Goal: Information Seeking & Learning: Learn about a topic

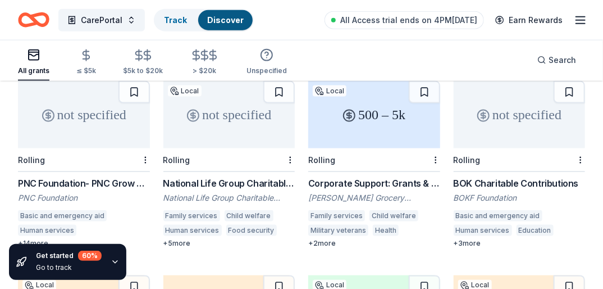
scroll to position [509, 0]
click at [84, 63] on div "≤ $5k" at bounding box center [86, 62] width 20 height 26
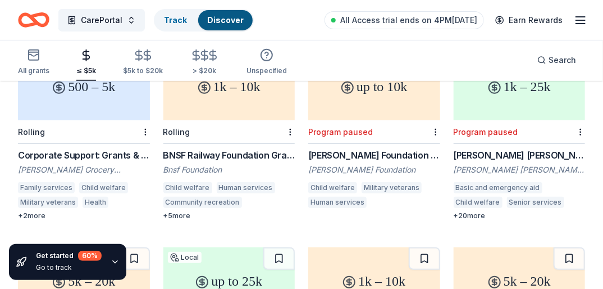
scroll to position [150, 0]
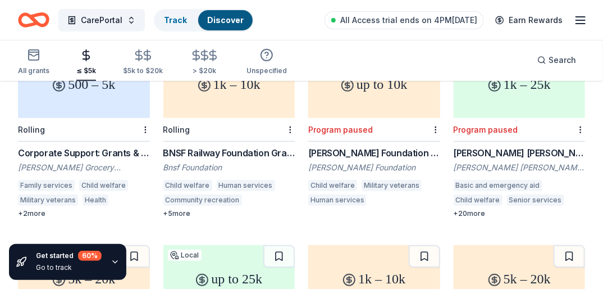
click at [242, 146] on div "BNSF Railway Foundation Grants" at bounding box center [229, 152] width 132 height 13
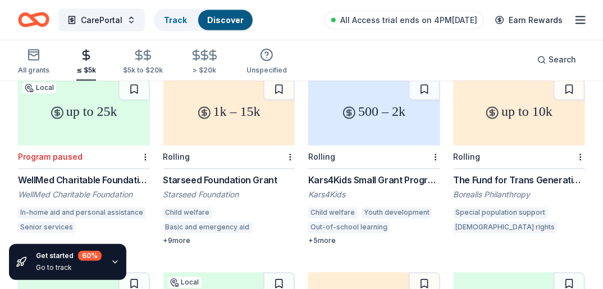
scroll to position [708, 0]
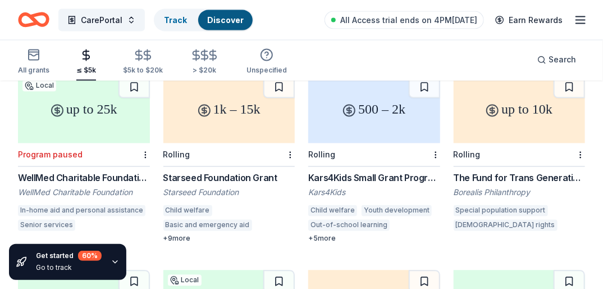
click at [198, 171] on div "Starseed Foundation Grant" at bounding box center [229, 177] width 132 height 13
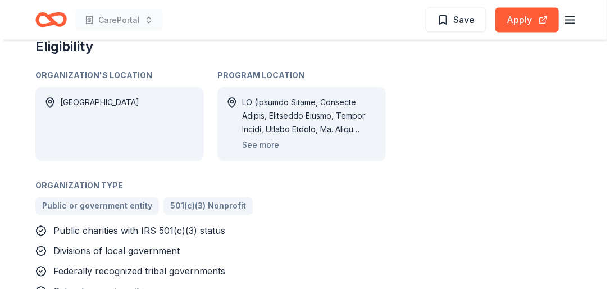
scroll to position [688, 0]
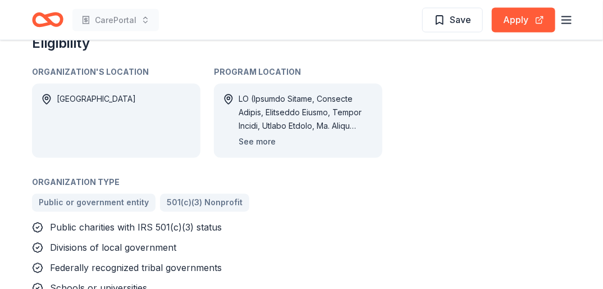
click at [258, 142] on button "See more" at bounding box center [257, 141] width 37 height 13
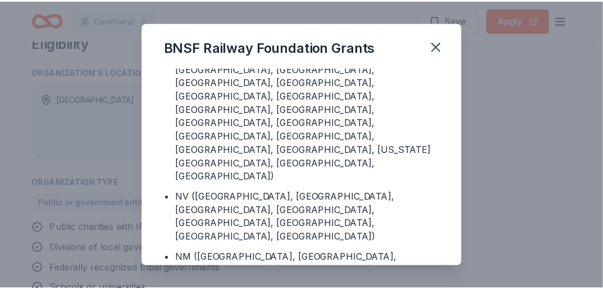
scroll to position [2666, 0]
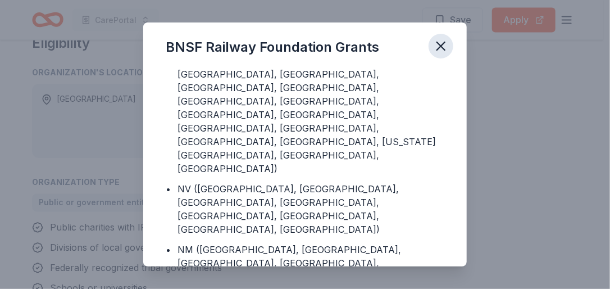
click at [444, 45] on icon "button" at bounding box center [441, 46] width 16 height 16
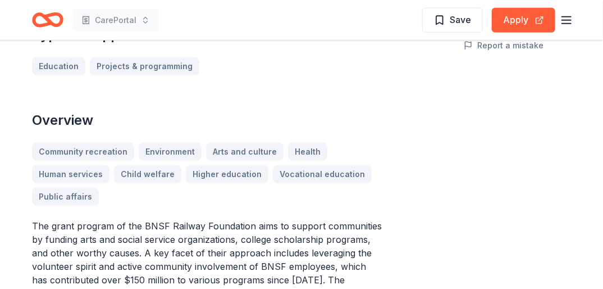
scroll to position [243, 0]
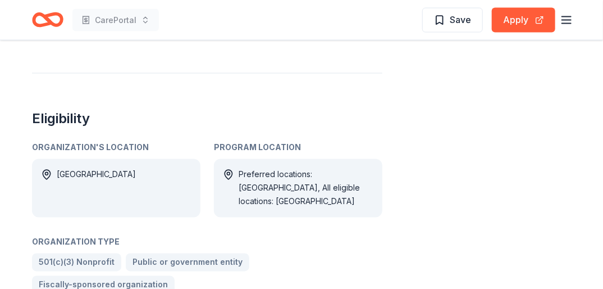
scroll to position [596, 0]
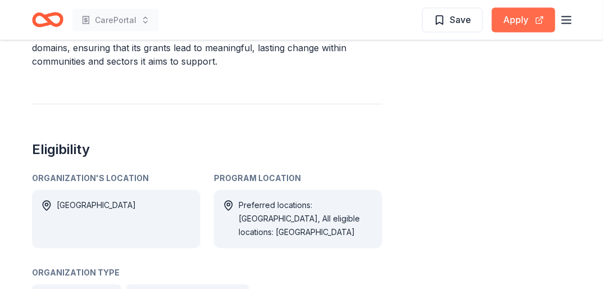
click at [519, 20] on button "Apply" at bounding box center [523, 20] width 63 height 25
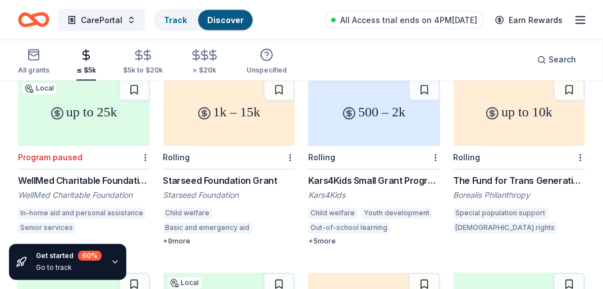
scroll to position [707, 0]
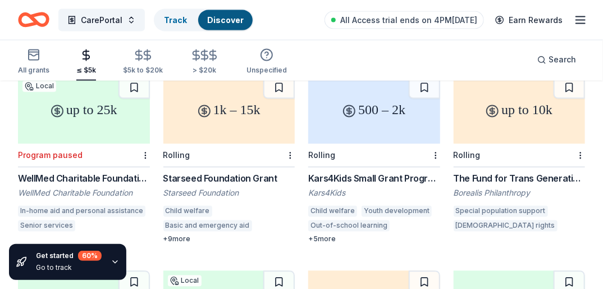
click at [366, 172] on div "Kars4Kids Small Grant Program" at bounding box center [374, 178] width 132 height 13
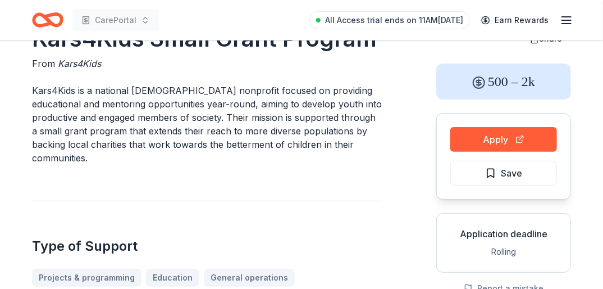
scroll to position [35, 0]
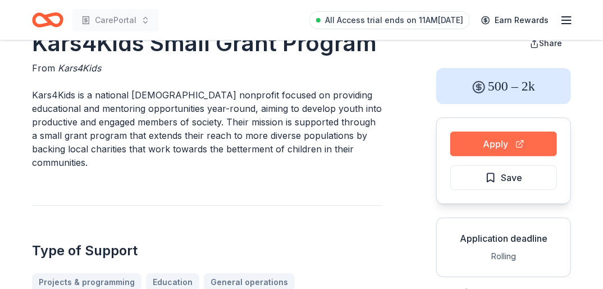
click at [491, 140] on button "Apply" at bounding box center [503, 143] width 107 height 25
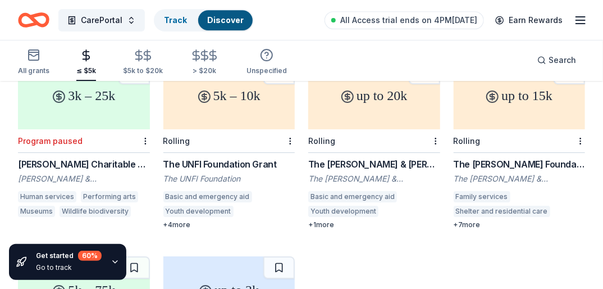
scroll to position [1311, 0]
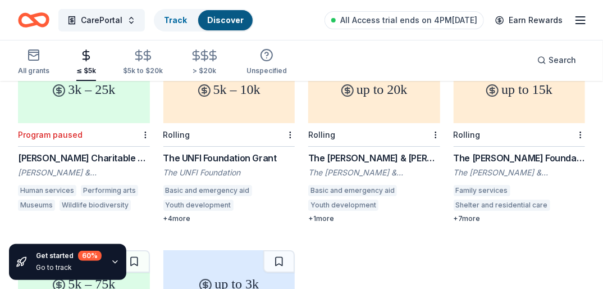
click at [399, 151] on div "The Carl C. Anderson Sr. & Marie Jo Anderson Charitable Foundation Grant" at bounding box center [374, 157] width 132 height 13
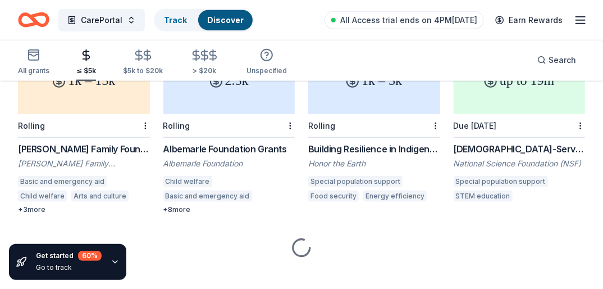
scroll to position [1907, 0]
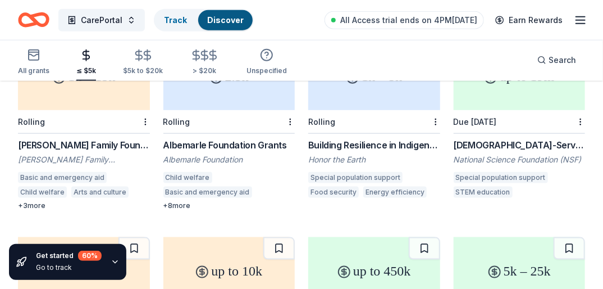
click at [195, 138] on div "Albemarle Foundation Grants" at bounding box center [229, 144] width 132 height 13
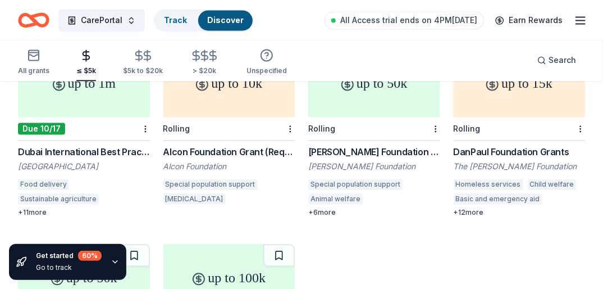
scroll to position [2294, 0]
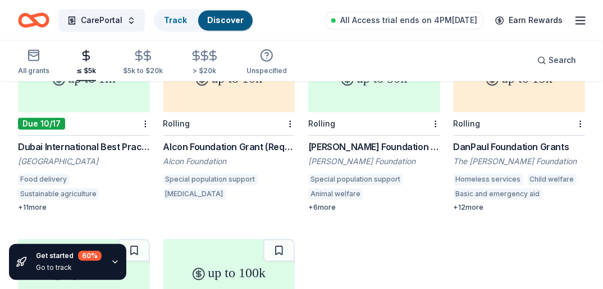
click at [508, 142] on div "DanPaul Foundation Grants The Dan Paul Foundation Homeless services Child welfa…" at bounding box center [520, 176] width 132 height 72
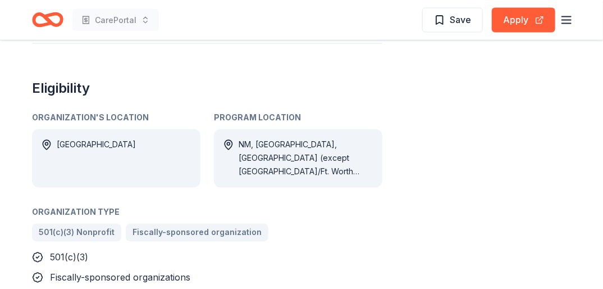
scroll to position [676, 0]
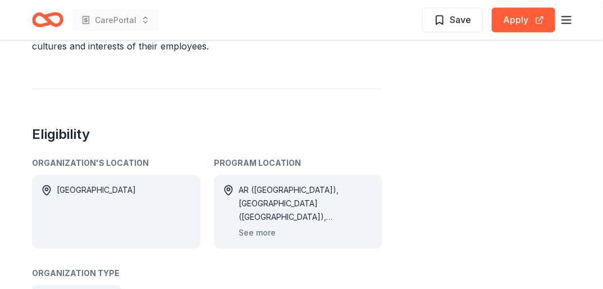
scroll to position [595, 0]
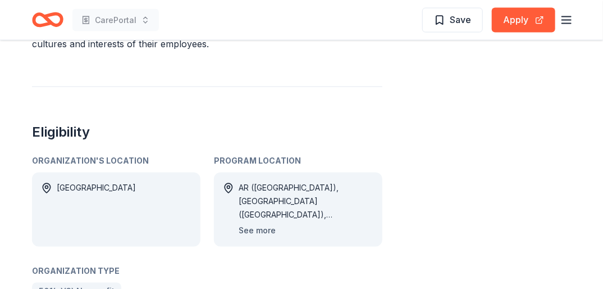
click at [261, 224] on button "See more" at bounding box center [257, 230] width 37 height 13
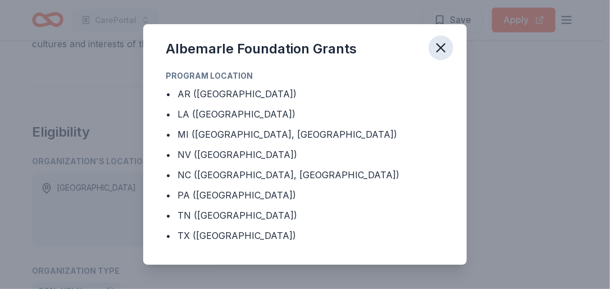
click at [441, 43] on icon "button" at bounding box center [441, 48] width 16 height 16
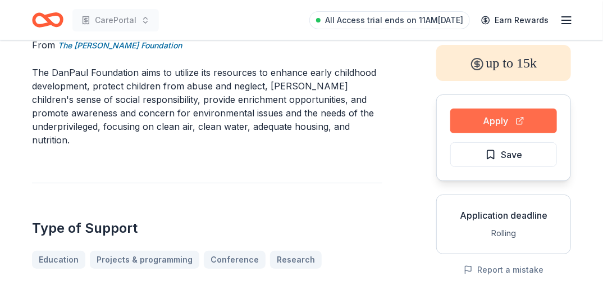
scroll to position [64, 0]
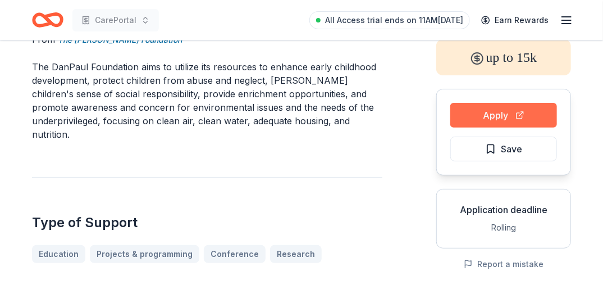
click at [488, 110] on button "Apply" at bounding box center [503, 115] width 107 height 25
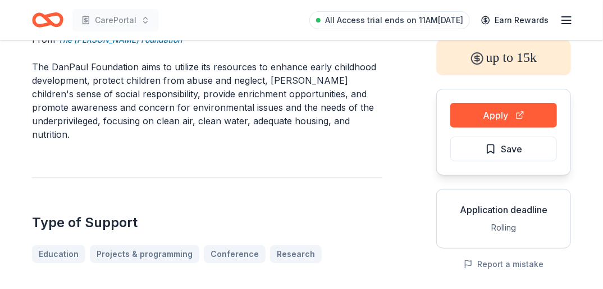
click at [177, 64] on p "The DanPaul Foundation aims to utilize its resources to enhance early childhood…" at bounding box center [207, 100] width 350 height 81
drag, startPoint x: 171, startPoint y: 66, endPoint x: 235, endPoint y: 102, distance: 73.9
click at [235, 102] on p "The DanPaul Foundation aims to utilize its resources to enhance early childhood…" at bounding box center [207, 100] width 350 height 81
click at [319, 116] on p "The DanPaul Foundation aims to utilize its resources to enhance early childhood…" at bounding box center [207, 100] width 350 height 81
drag, startPoint x: 321, startPoint y: 127, endPoint x: 281, endPoint y: 89, distance: 55.2
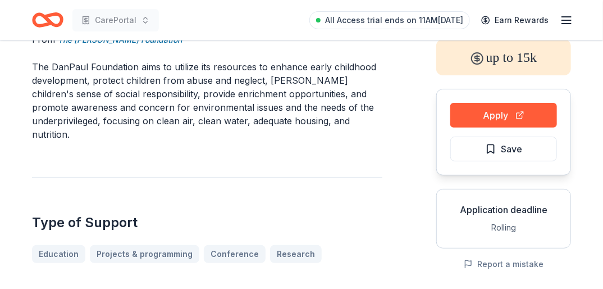
drag, startPoint x: 172, startPoint y: 51, endPoint x: 203, endPoint y: 72, distance: 37.7
drag, startPoint x: 89, startPoint y: 68, endPoint x: 153, endPoint y: 87, distance: 66.1
click at [141, 88] on p "The DanPaul Foundation aims to utilize its resources to enhance early childhood…" at bounding box center [207, 100] width 350 height 81
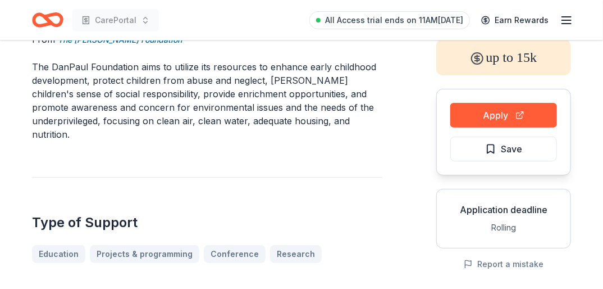
click at [193, 70] on p "The DanPaul Foundation aims to utilize its resources to enhance early childhood…" at bounding box center [207, 100] width 350 height 81
click at [175, 65] on p "The DanPaul Foundation aims to utilize its resources to enhance early childhood…" at bounding box center [207, 100] width 350 height 81
drag, startPoint x: 175, startPoint y: 65, endPoint x: 189, endPoint y: 101, distance: 38.8
click at [189, 101] on p "The DanPaul Foundation aims to utilize its resources to enhance early childhood…" at bounding box center [207, 100] width 350 height 81
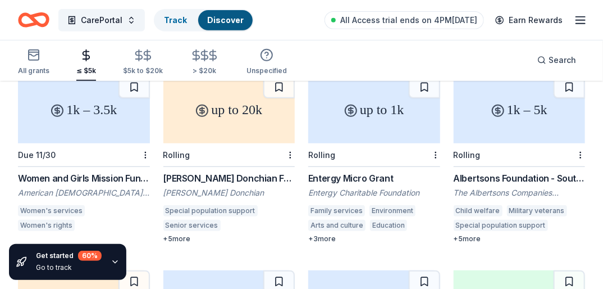
scroll to position [1709, 0]
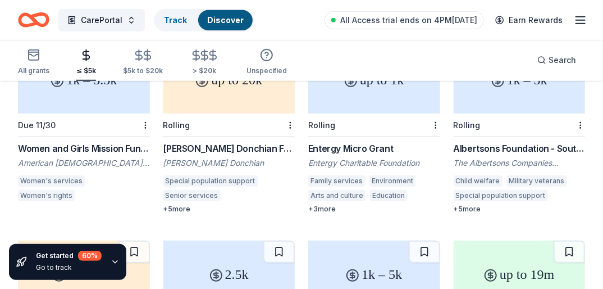
click at [514, 141] on div "Albertsons Foundation - Southwest" at bounding box center [520, 147] width 132 height 13
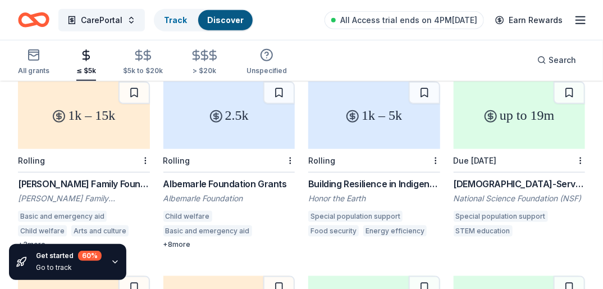
scroll to position [1859, 0]
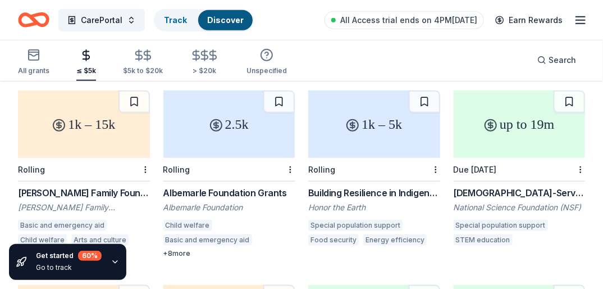
click at [243, 186] on div "Albemarle Foundation Grants" at bounding box center [229, 192] width 132 height 13
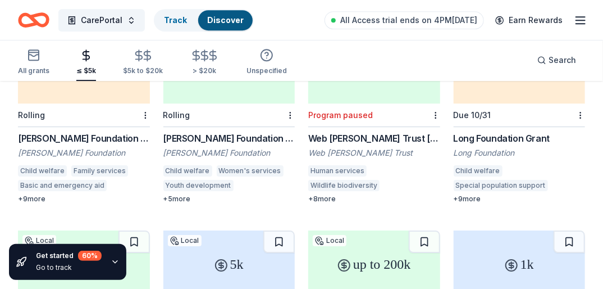
scroll to position [2702, 0]
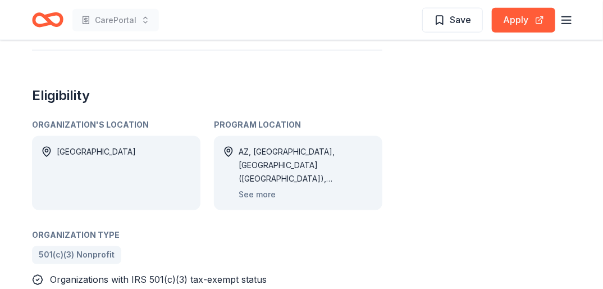
scroll to position [527, 0]
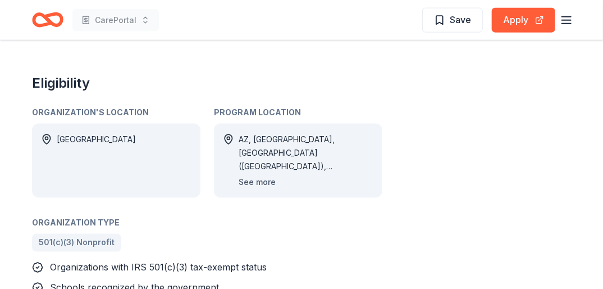
click at [257, 182] on button "See more" at bounding box center [257, 181] width 37 height 13
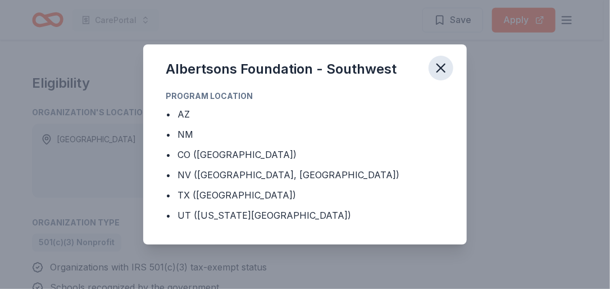
click at [439, 66] on icon "button" at bounding box center [441, 68] width 8 height 8
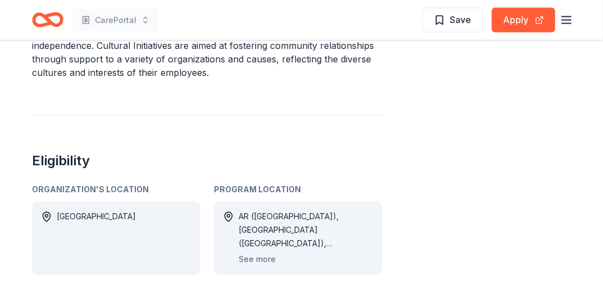
scroll to position [570, 0]
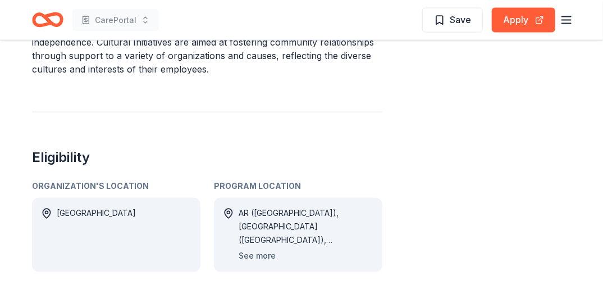
click at [257, 249] on button "See more" at bounding box center [257, 255] width 37 height 13
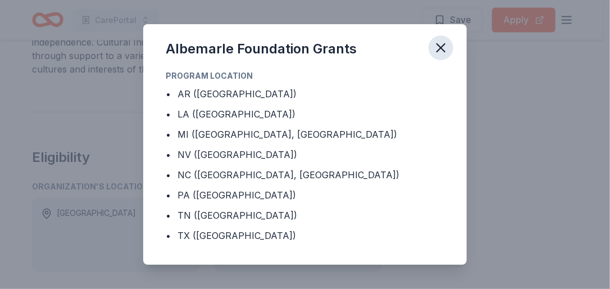
click at [444, 48] on icon "button" at bounding box center [441, 48] width 16 height 16
